Goal: Information Seeking & Learning: Understand process/instructions

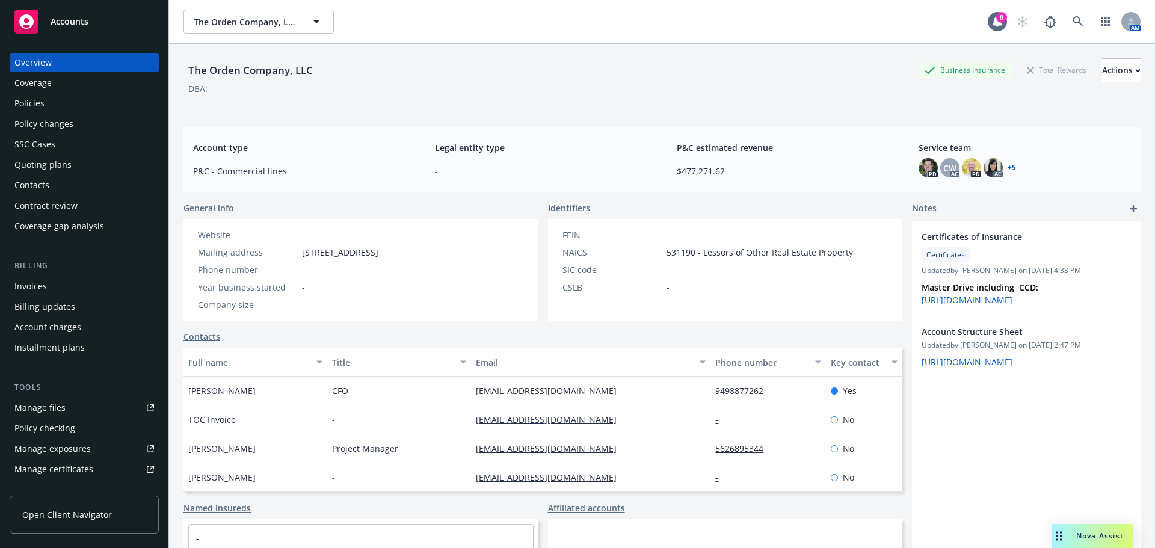
click at [680, 58] on div "The Orden Company, LLC Business Insurance Total Rewards Actions" at bounding box center [661, 70] width 957 height 24
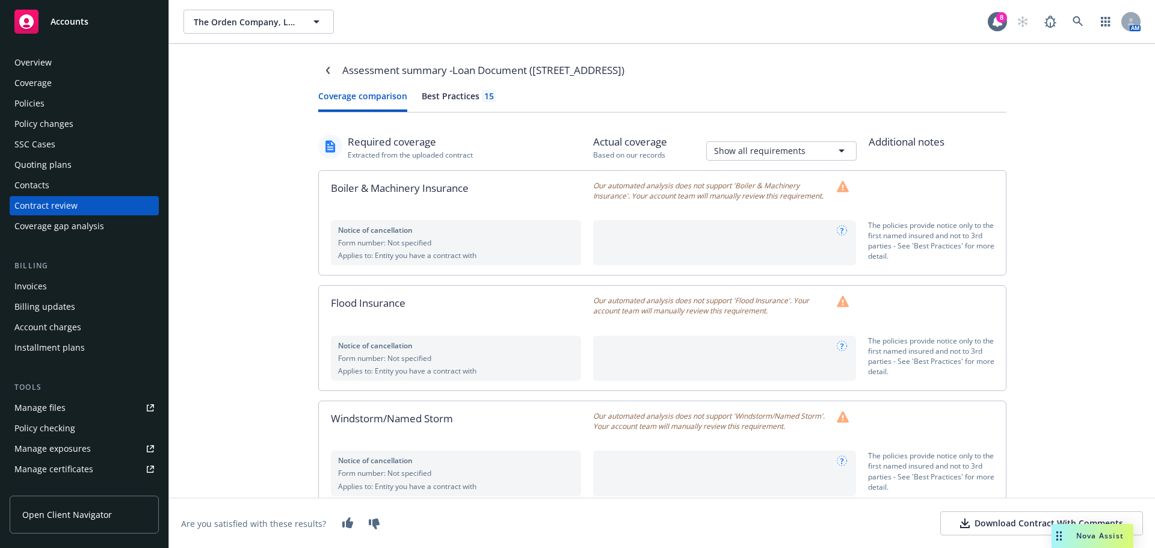
click at [1106, 539] on span "Nova Assist" at bounding box center [1100, 536] width 48 height 10
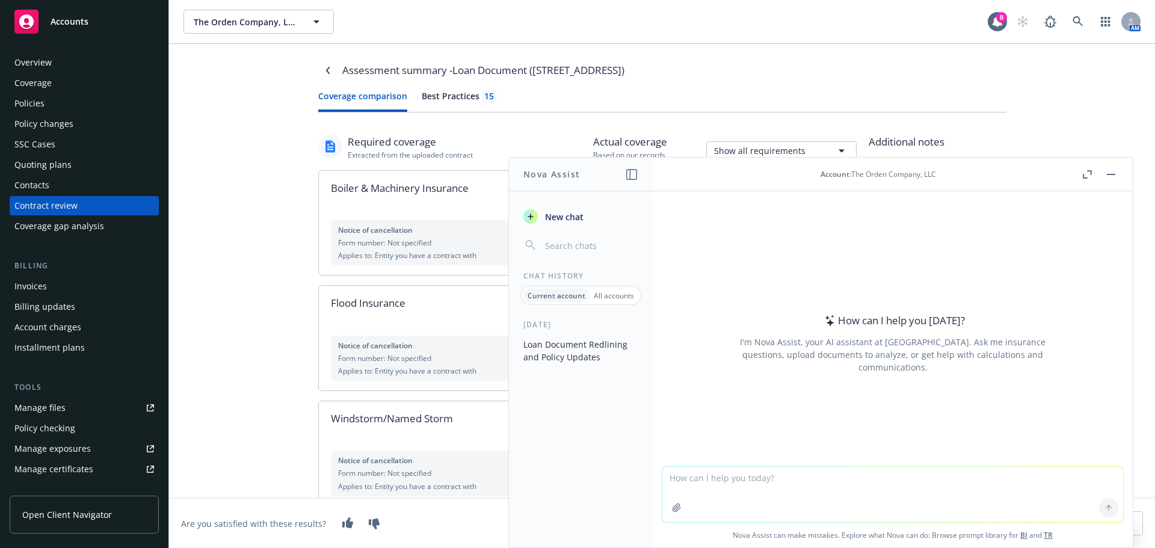
click at [614, 292] on p "All accounts" at bounding box center [614, 296] width 40 height 10
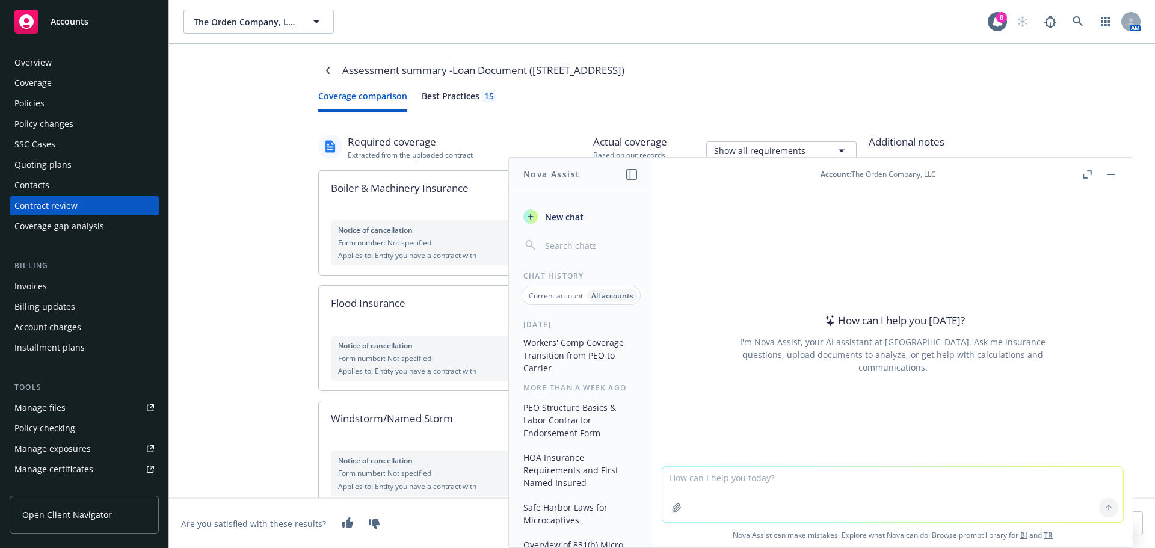
scroll to position [120, 0]
click at [588, 436] on button "PEO Structure Basics & Labor Contractor Endorsement Form" at bounding box center [581, 419] width 125 height 45
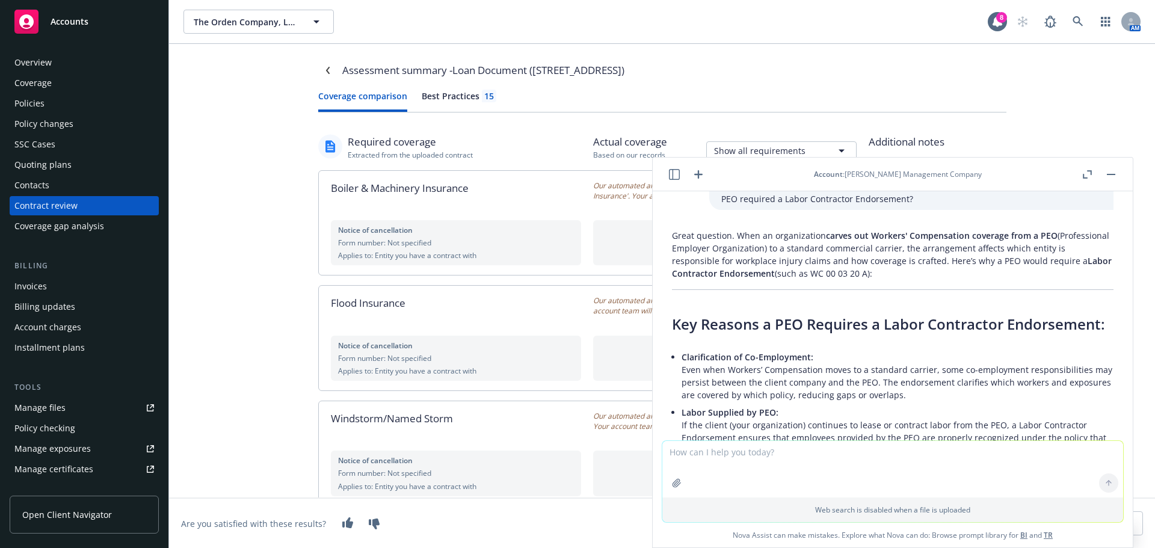
scroll to position [2866, 0]
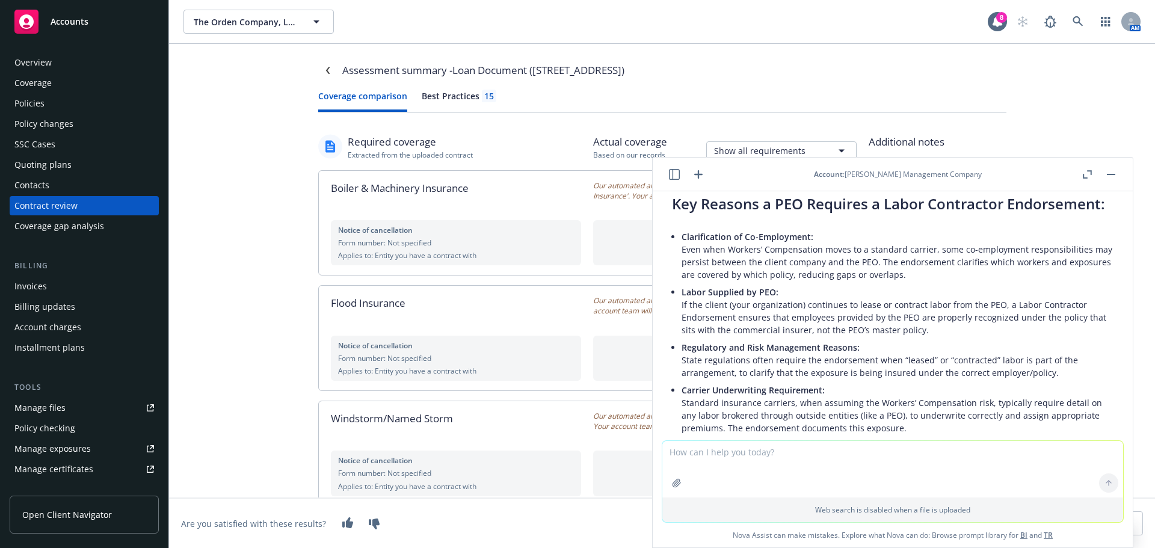
click at [840, 336] on p "Labor Supplied by PEO: If the client (your organization) continues to lease or …" at bounding box center [898, 311] width 432 height 51
click at [839, 336] on p "Labor Supplied by PEO: If the client (your organization) continues to lease or …" at bounding box center [898, 311] width 432 height 51
click at [744, 270] on p "Clarification of Co-Employment: Even when Workers’ Compensation moves to a stan…" at bounding box center [898, 255] width 432 height 51
click at [719, 273] on p "Clarification of Co-Employment: Even when Workers’ Compensation moves to a stan…" at bounding box center [898, 255] width 432 height 51
drag, startPoint x: 697, startPoint y: 373, endPoint x: 825, endPoint y: 375, distance: 128.7
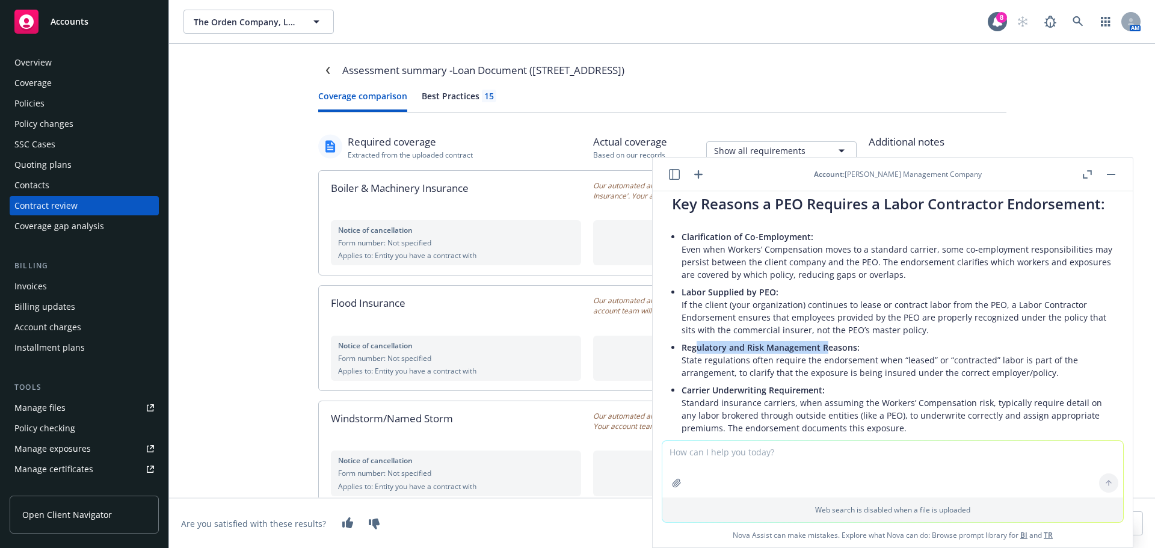
click at [825, 375] on p "Regulatory and Risk Management Reasons: State regulations often require the end…" at bounding box center [898, 360] width 432 height 38
click at [825, 377] on p "Regulatory and Risk Management Reasons: State regulations often require the end…" at bounding box center [898, 360] width 432 height 38
click at [826, 377] on p "Regulatory and Risk Management Reasons: State regulations often require the end…" at bounding box center [898, 360] width 432 height 38
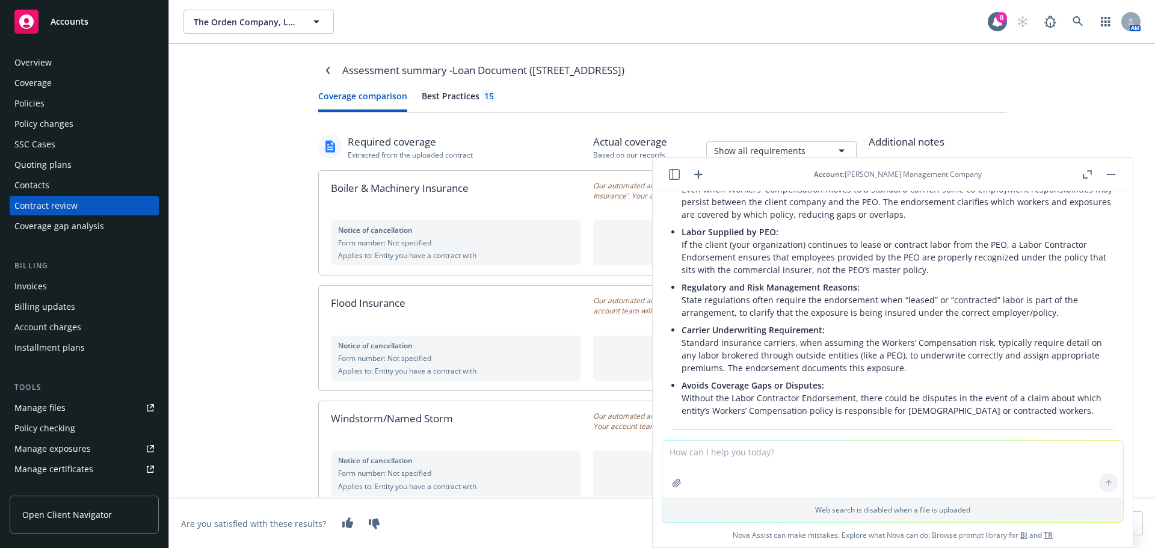
click at [802, 336] on span "Carrier Underwriting Requirement:" at bounding box center [753, 329] width 143 height 11
click at [802, 319] on p "Regulatory and Risk Management Reasons: State regulations often require the end…" at bounding box center [898, 300] width 432 height 38
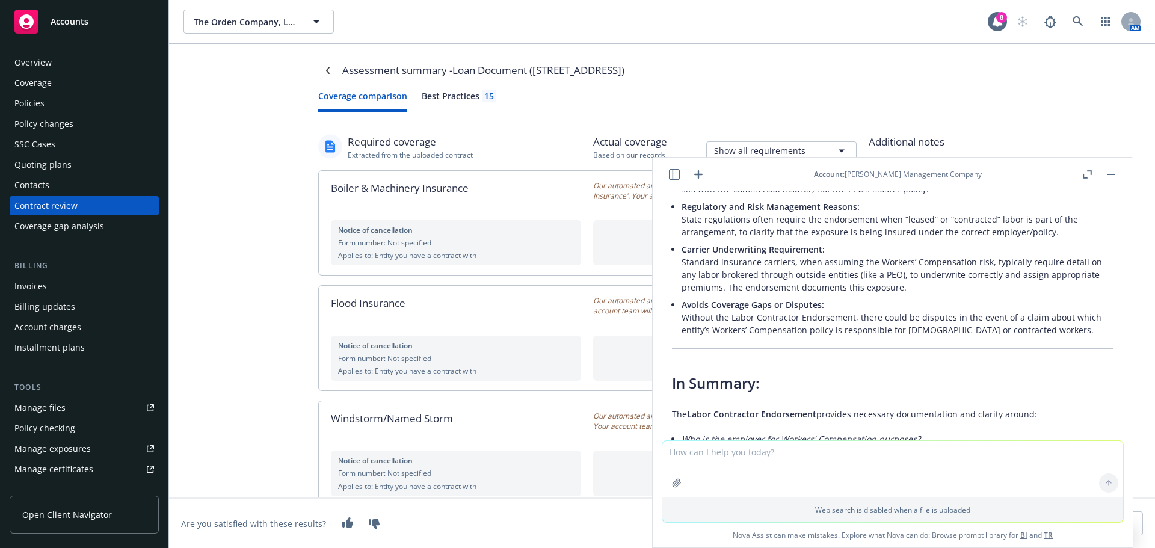
scroll to position [2987, 0]
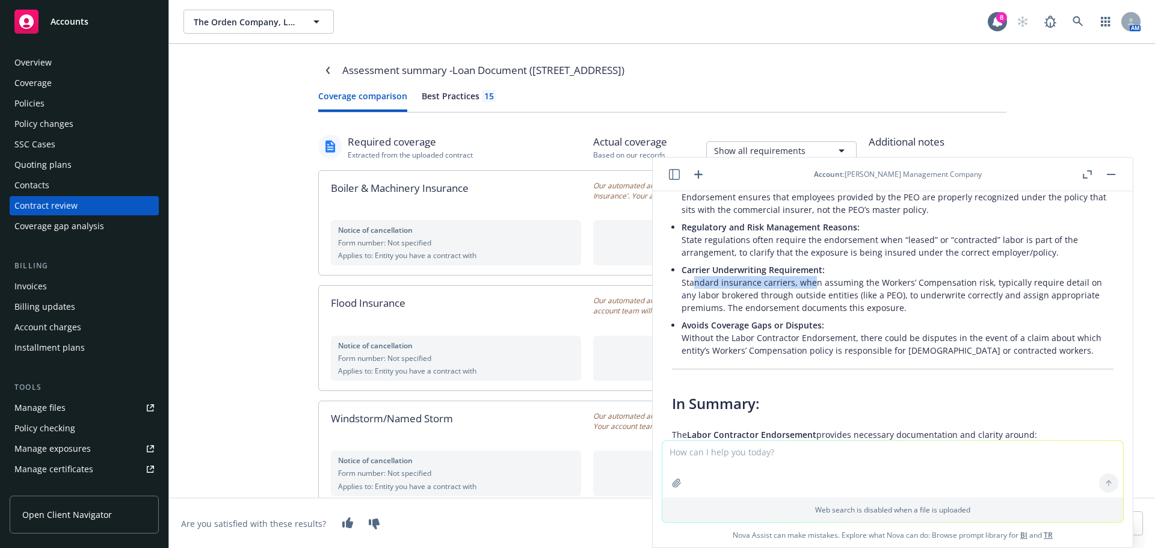
drag, startPoint x: 692, startPoint y: 304, endPoint x: 812, endPoint y: 304, distance: 119.7
click at [812, 304] on p "Carrier Underwriting Requirement: Standard insurance carriers, when assuming th…" at bounding box center [898, 288] width 432 height 51
drag, startPoint x: 679, startPoint y: 289, endPoint x: 792, endPoint y: 304, distance: 113.5
click at [792, 304] on div "Great question. When an organization carves out Workers' Compensation coverage …" at bounding box center [893, 303] width 442 height 639
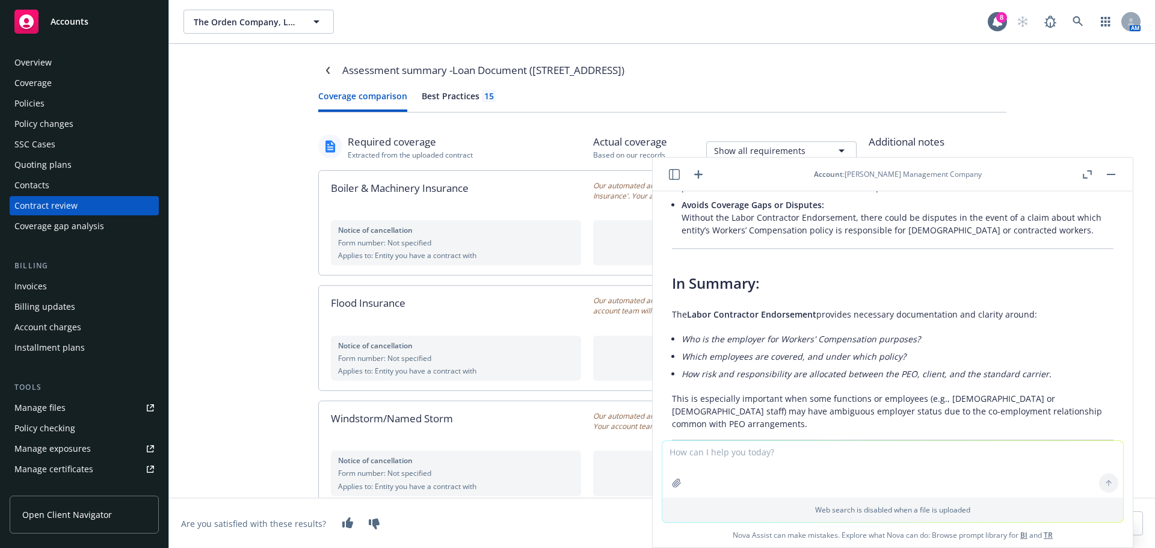
scroll to position [3167, 0]
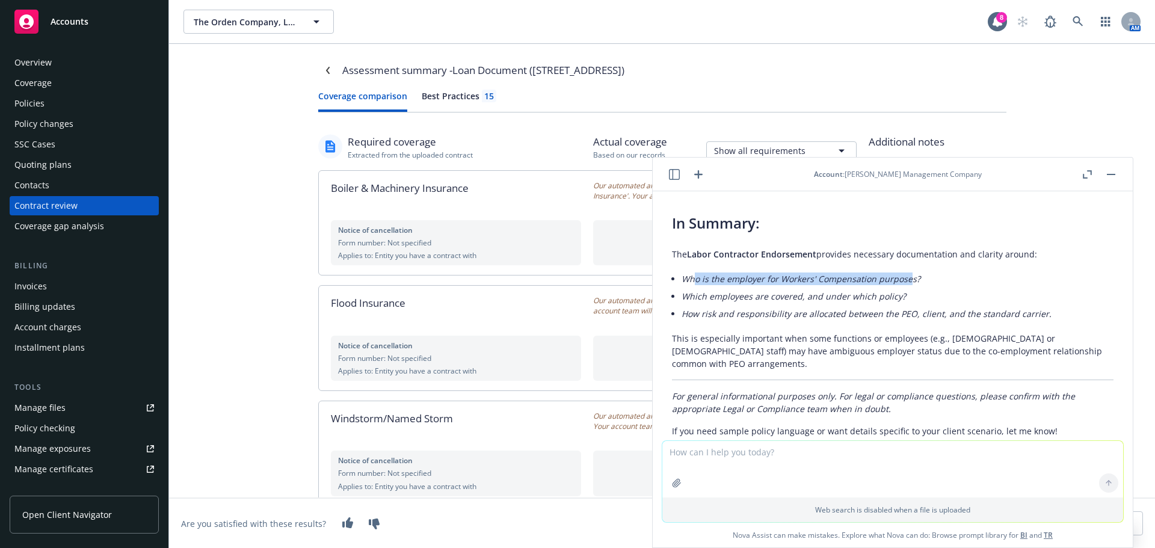
drag, startPoint x: 697, startPoint y: 300, endPoint x: 907, endPoint y: 300, distance: 210.5
click at [907, 285] on em "Who is the employer for Workers' Compensation purposes?" at bounding box center [801, 278] width 239 height 11
click at [837, 285] on em "Who is the employer for Workers' Compensation purposes?" at bounding box center [801, 278] width 239 height 11
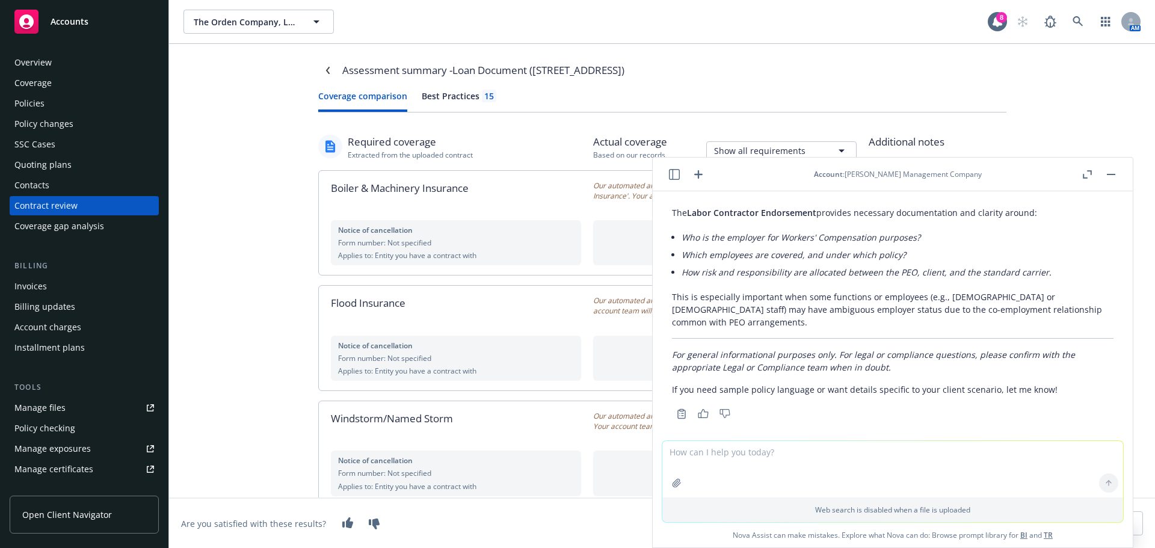
scroll to position [3227, 0]
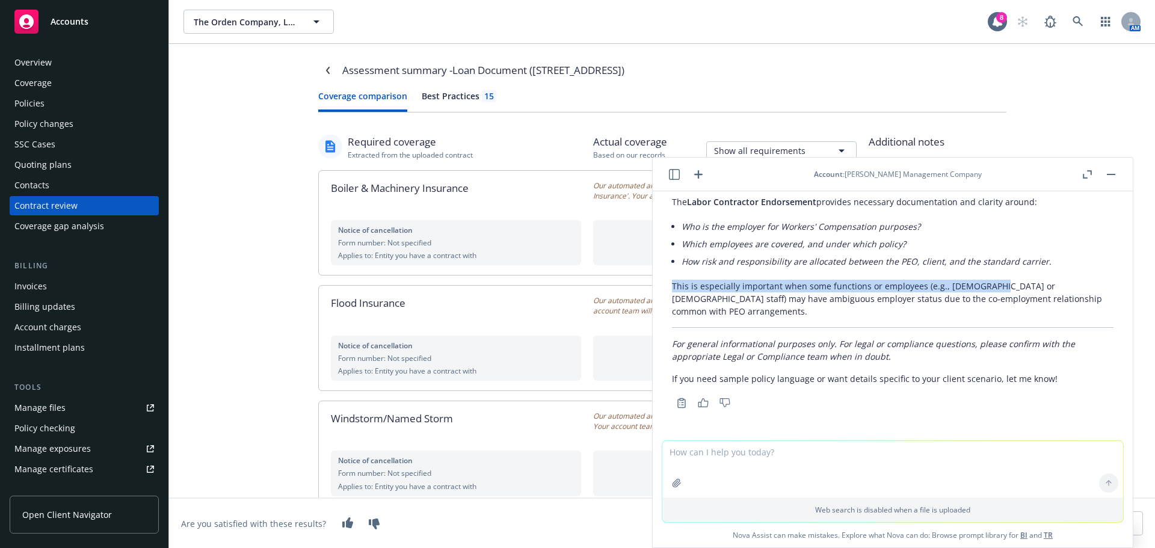
drag, startPoint x: 672, startPoint y: 304, endPoint x: 990, endPoint y: 292, distance: 318.4
click at [990, 292] on p "This is especially important when some functions or employees (e.g., [DEMOGRAPH…" at bounding box center [893, 299] width 442 height 38
click at [882, 290] on div "Great question. When an organization carves out Workers' Compensation coverage …" at bounding box center [893, 70] width 442 height 639
drag, startPoint x: 203, startPoint y: 192, endPoint x: 211, endPoint y: 187, distance: 8.7
click at [203, 192] on div "Assessment summary - Loan Document ([STREET_ADDRESS]) Coverage comparison Best …" at bounding box center [662, 296] width 986 height 504
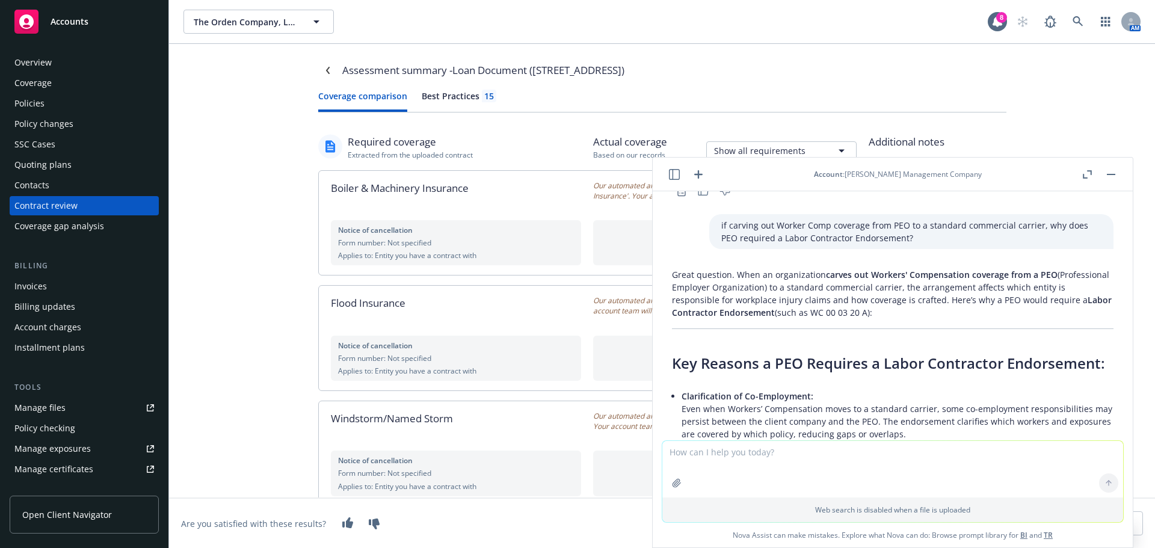
scroll to position [2866, 0]
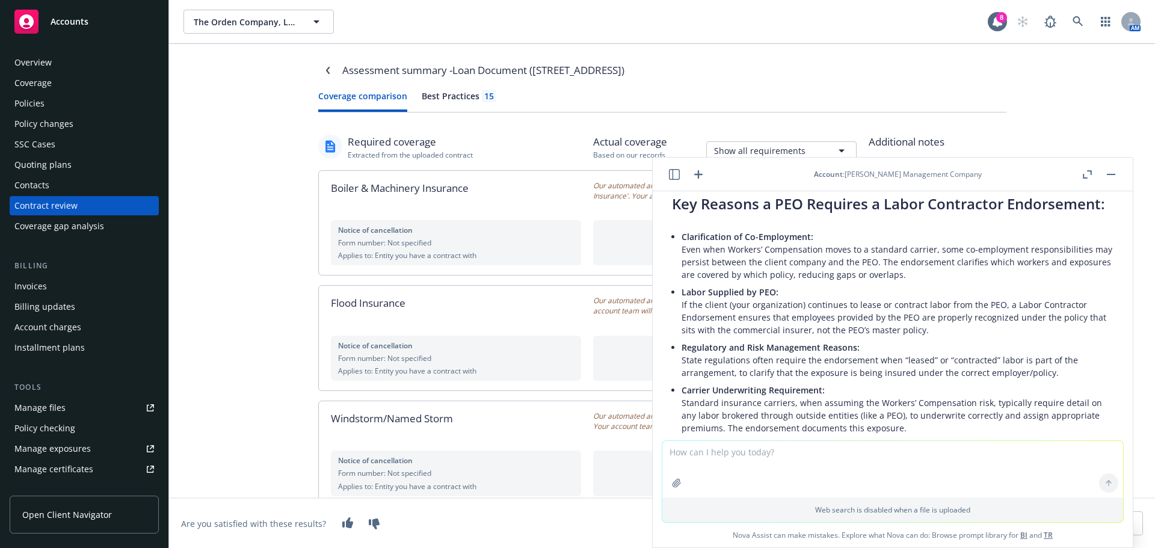
click at [677, 174] on icon "button" at bounding box center [674, 174] width 11 height 11
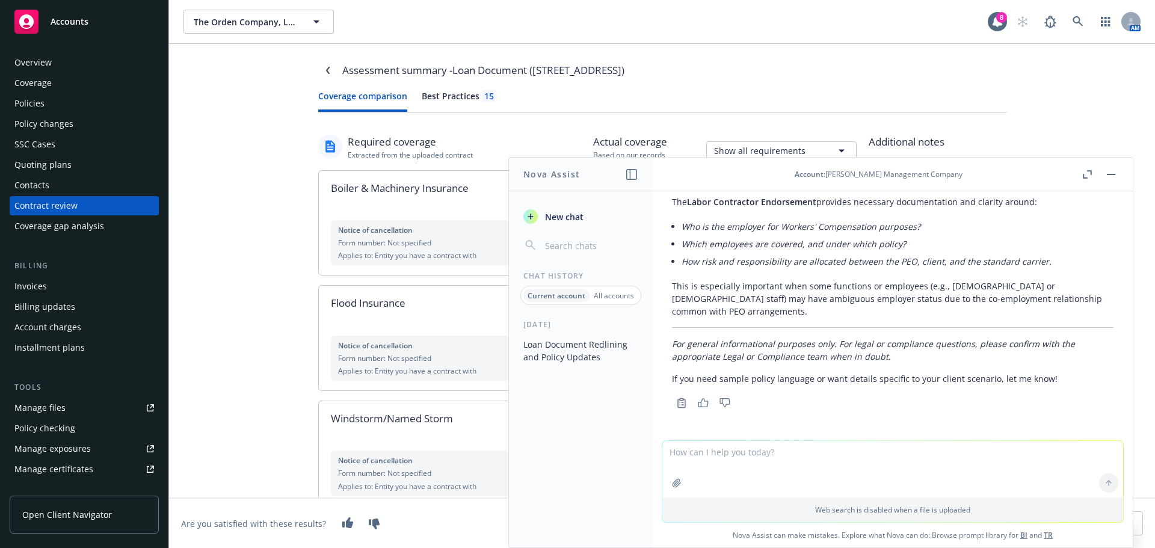
scroll to position [3227, 0]
click at [618, 292] on p "All accounts" at bounding box center [614, 296] width 40 height 10
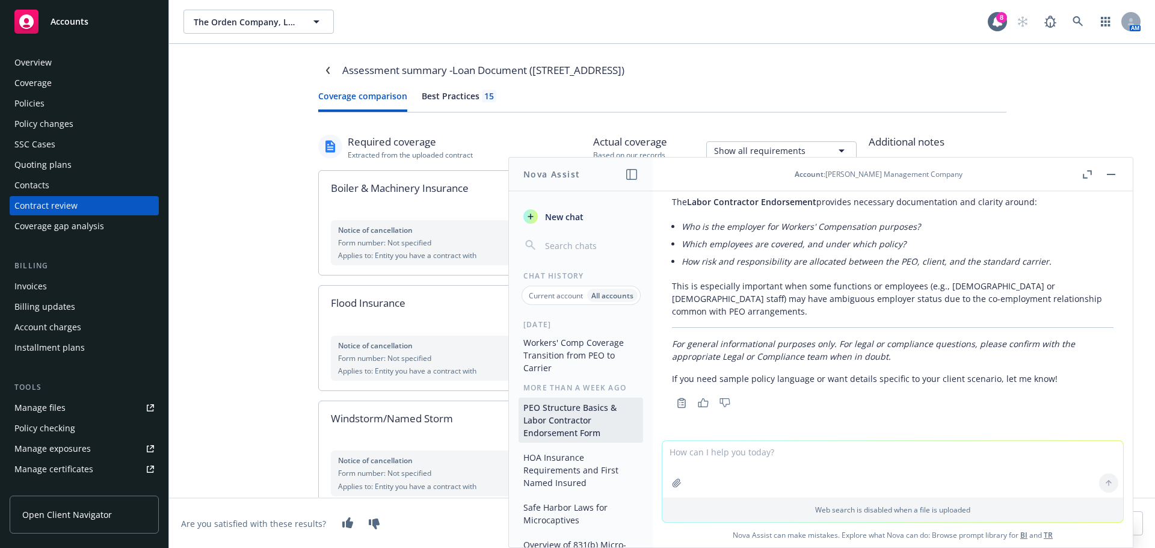
scroll to position [120, 0]
click at [588, 376] on button "Workers' Comp Coverage Transition from PEO to Carrier" at bounding box center [581, 354] width 125 height 45
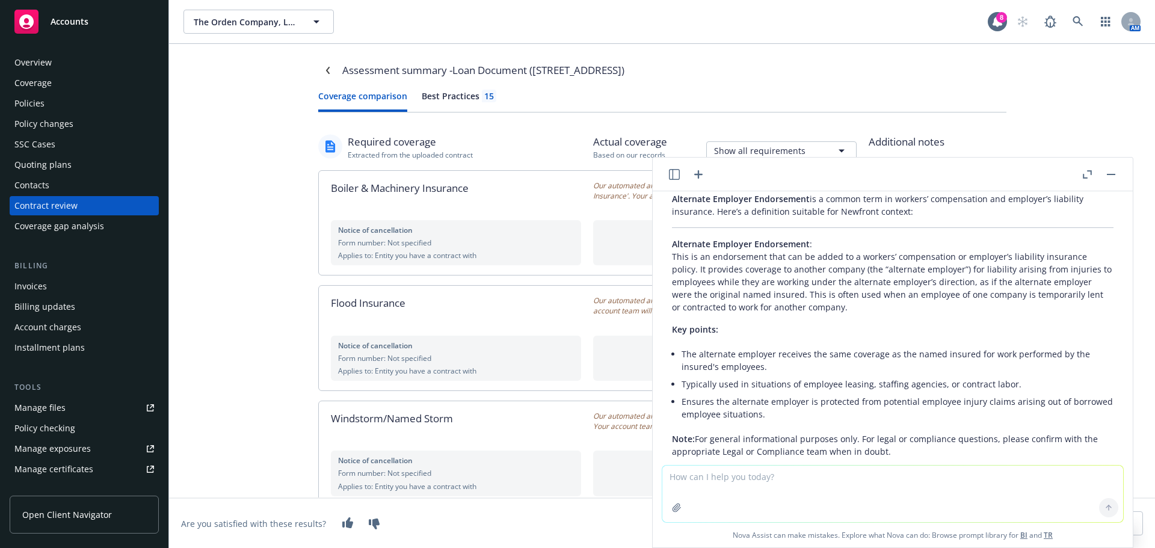
scroll to position [0, 0]
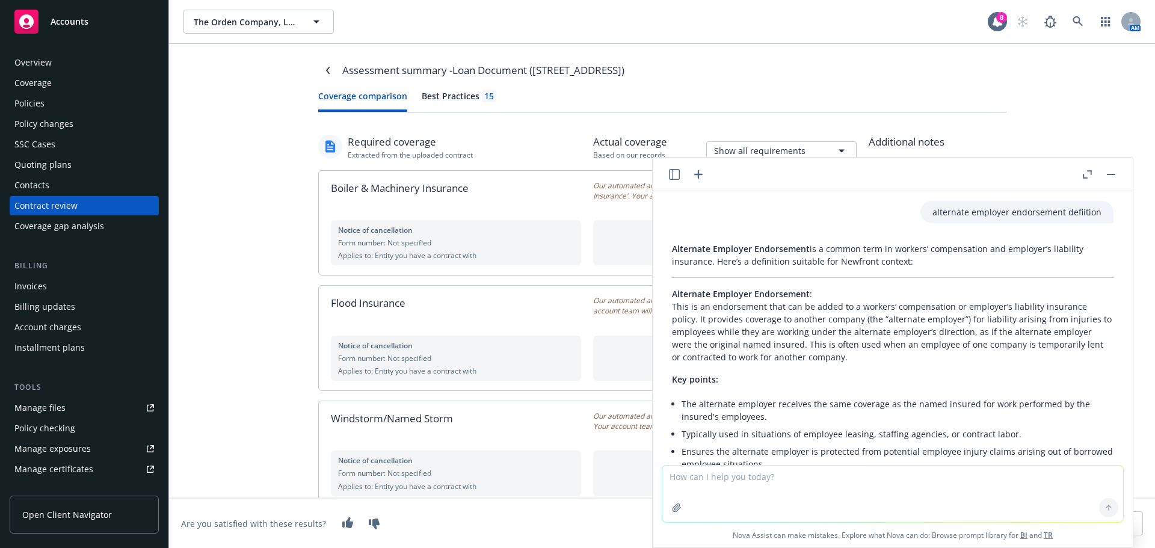
click at [789, 315] on p "Alternate Employer Endorsement : This is an endorsement that can be added to a …" at bounding box center [893, 326] width 442 height 76
drag, startPoint x: 702, startPoint y: 312, endPoint x: 804, endPoint y: 312, distance: 102.3
click at [804, 312] on p "Alternate Employer Endorsement : This is an endorsement that can be added to a …" at bounding box center [893, 326] width 442 height 76
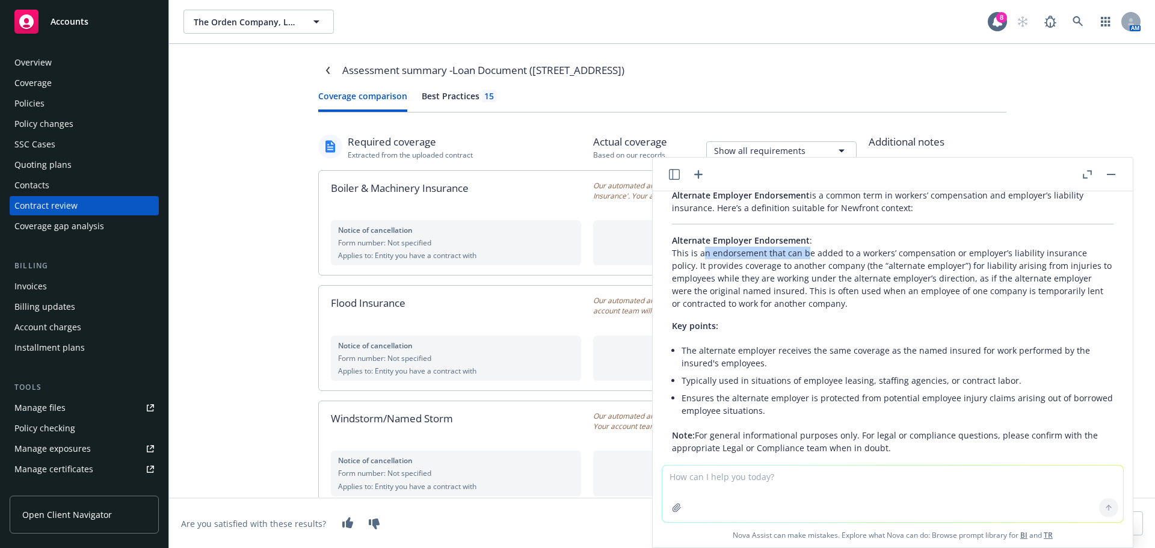
scroll to position [120, 0]
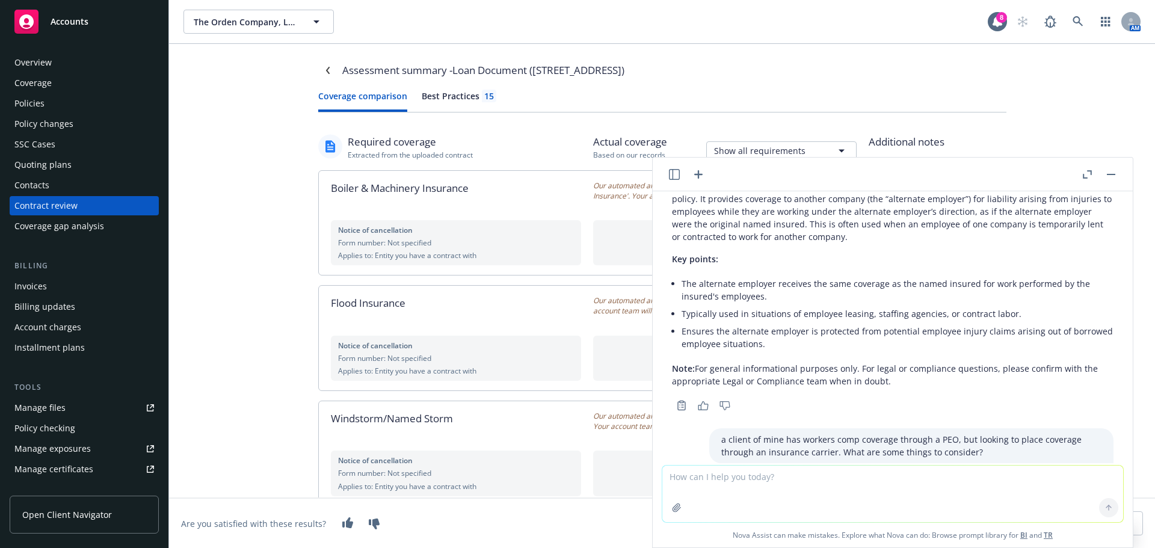
click at [685, 179] on div at bounding box center [686, 174] width 38 height 14
click at [680, 180] on button at bounding box center [674, 174] width 14 height 14
click at [677, 180] on button "button" at bounding box center [674, 174] width 14 height 14
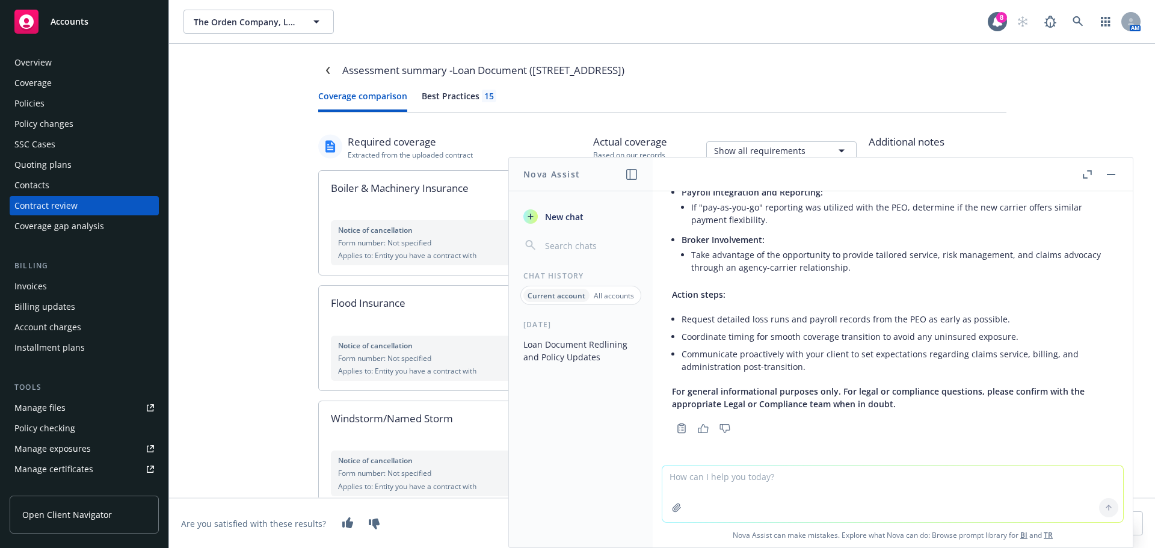
scroll to position [982, 0]
click at [624, 299] on p "All accounts" at bounding box center [614, 296] width 40 height 10
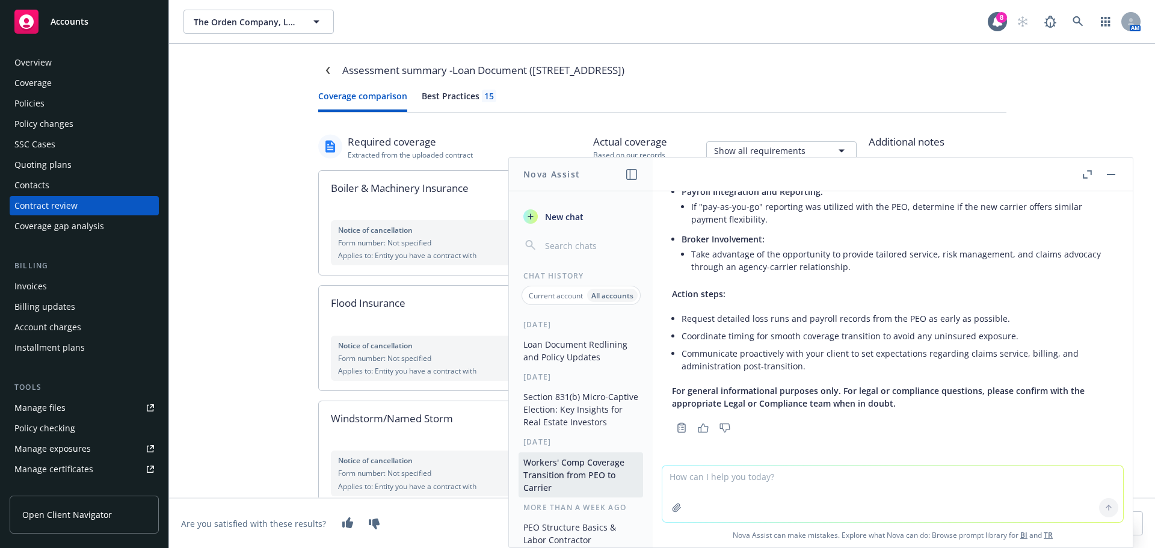
click at [715, 227] on li "If "pay-as-you-go" reporting was utilized with the PEO, determine if the new ca…" at bounding box center [902, 213] width 422 height 30
drag, startPoint x: 1107, startPoint y: 173, endPoint x: 1056, endPoint y: 11, distance: 169.5
click at [1107, 172] on button "button" at bounding box center [1111, 174] width 14 height 14
